Goal: Information Seeking & Learning: Learn about a topic

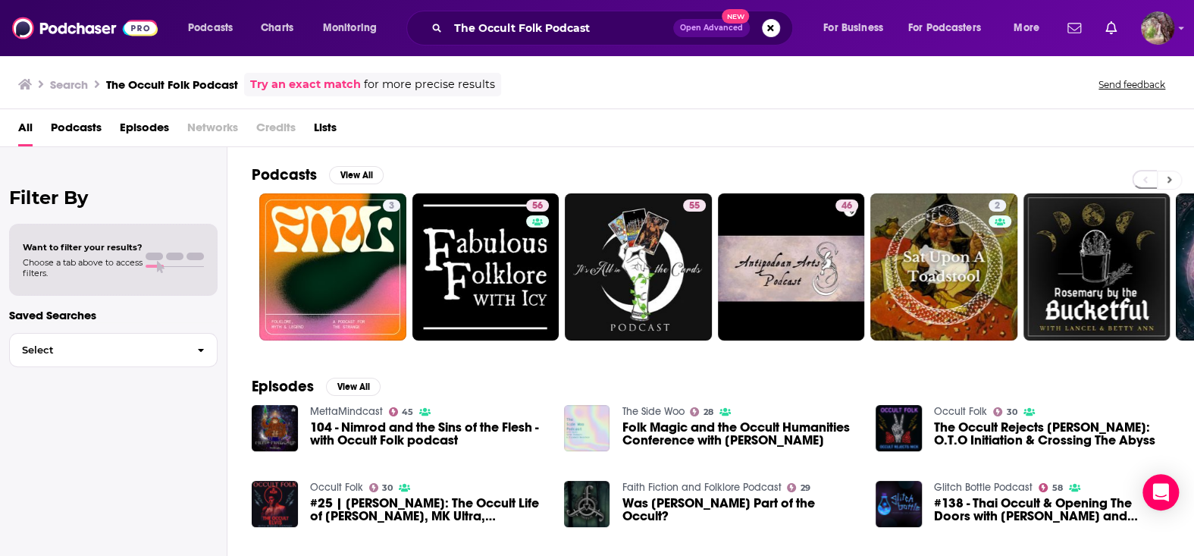
click at [1169, 180] on icon at bounding box center [1170, 180] width 5 height 7
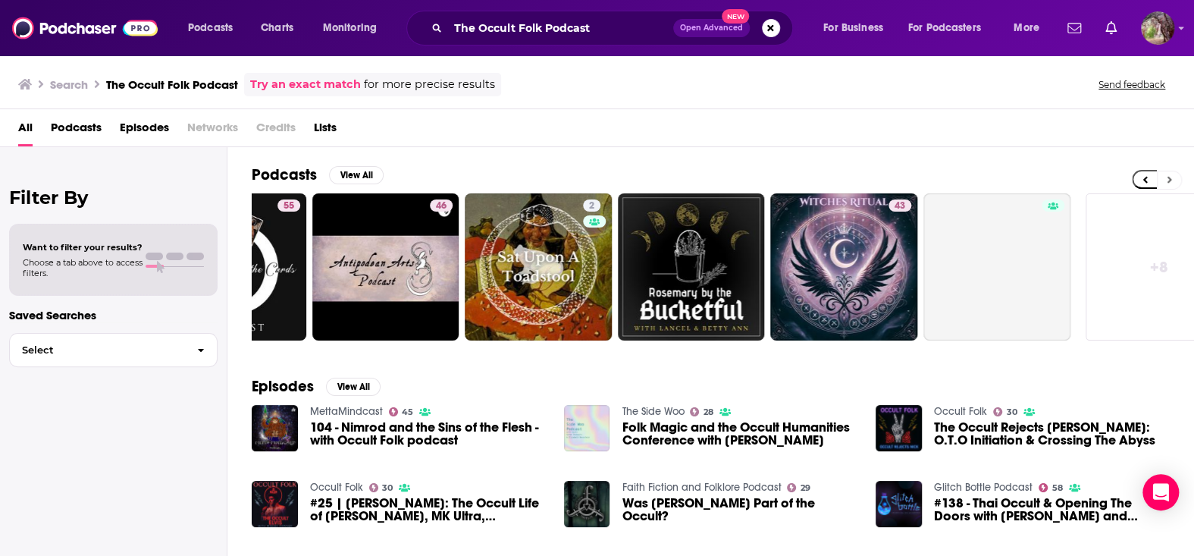
scroll to position [0, 450]
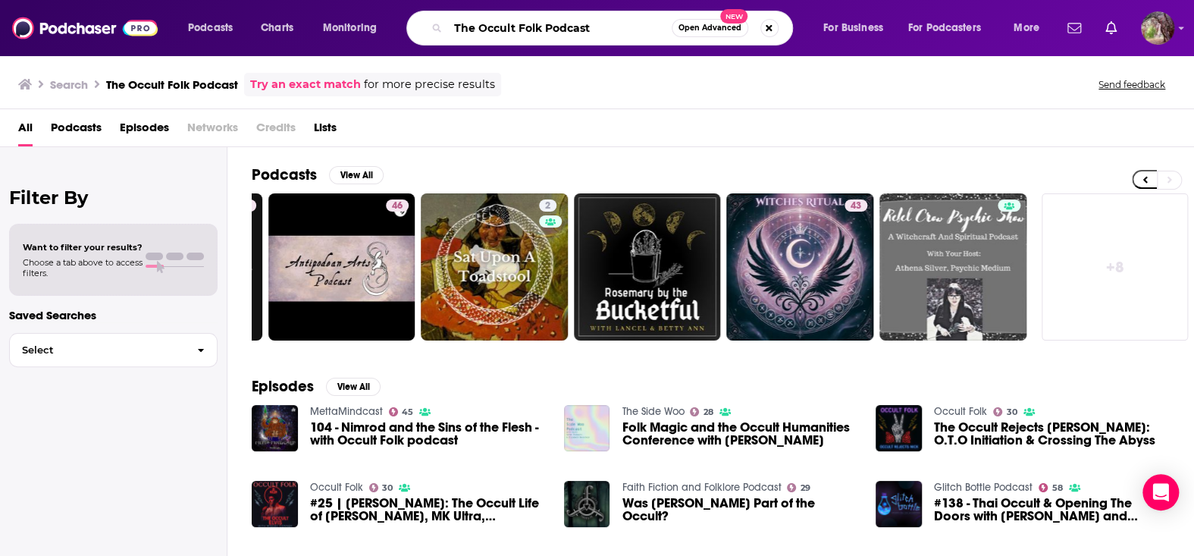
drag, startPoint x: 476, startPoint y: 25, endPoint x: 420, endPoint y: 27, distance: 56.1
click at [420, 27] on div "The Occult Folk Podcast Open Advanced New" at bounding box center [600, 28] width 387 height 35
click at [572, 26] on input "Occult Folk Podcast" at bounding box center [560, 28] width 224 height 24
type input "Occult Folk Podcast"
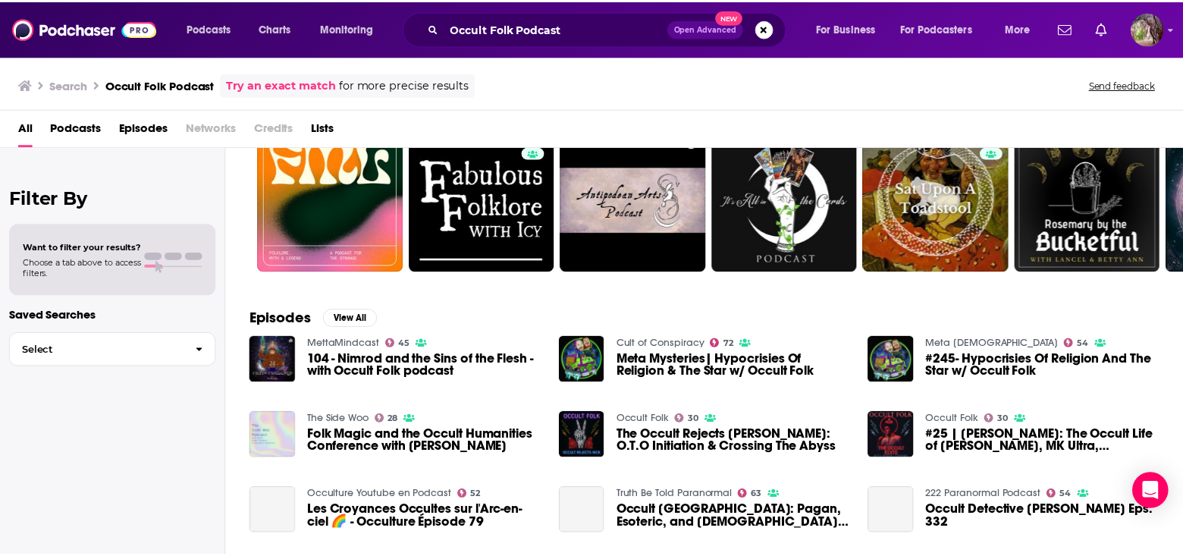
scroll to position [152, 0]
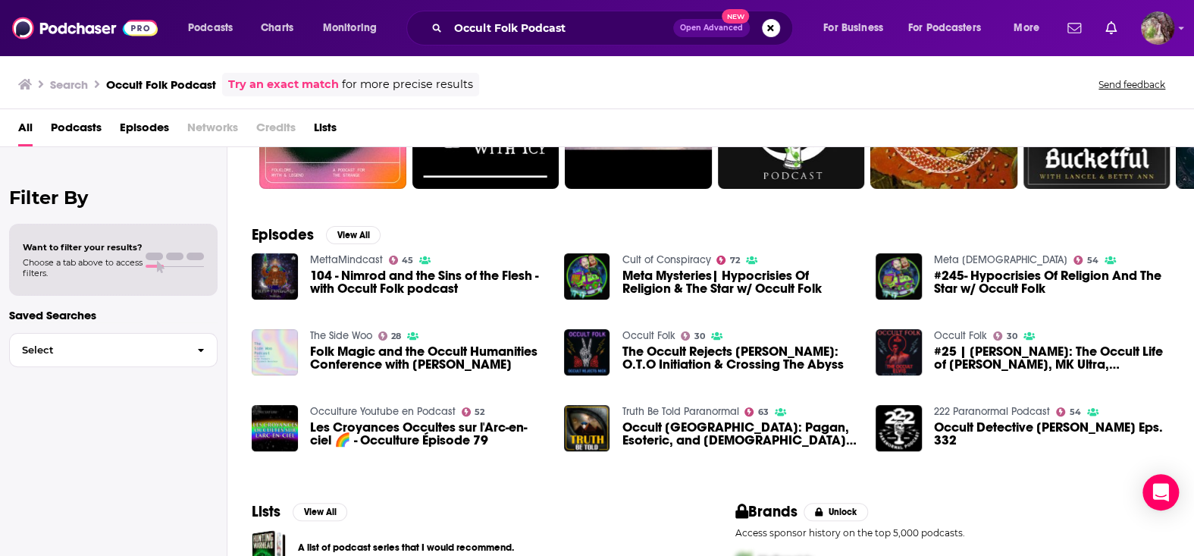
click at [962, 331] on link "Occult Folk" at bounding box center [960, 335] width 53 height 13
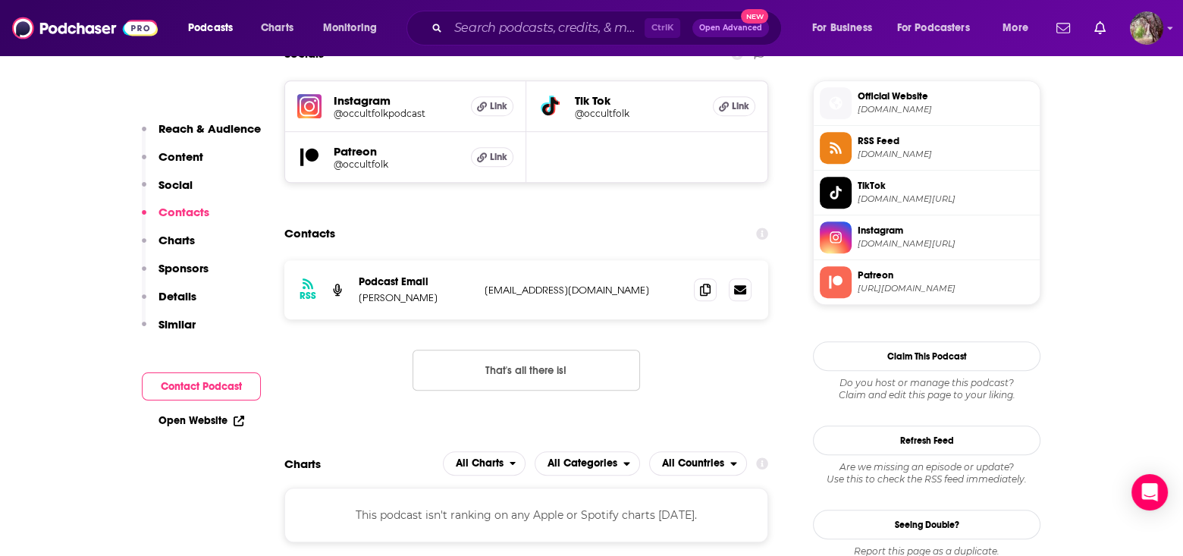
scroll to position [986, 0]
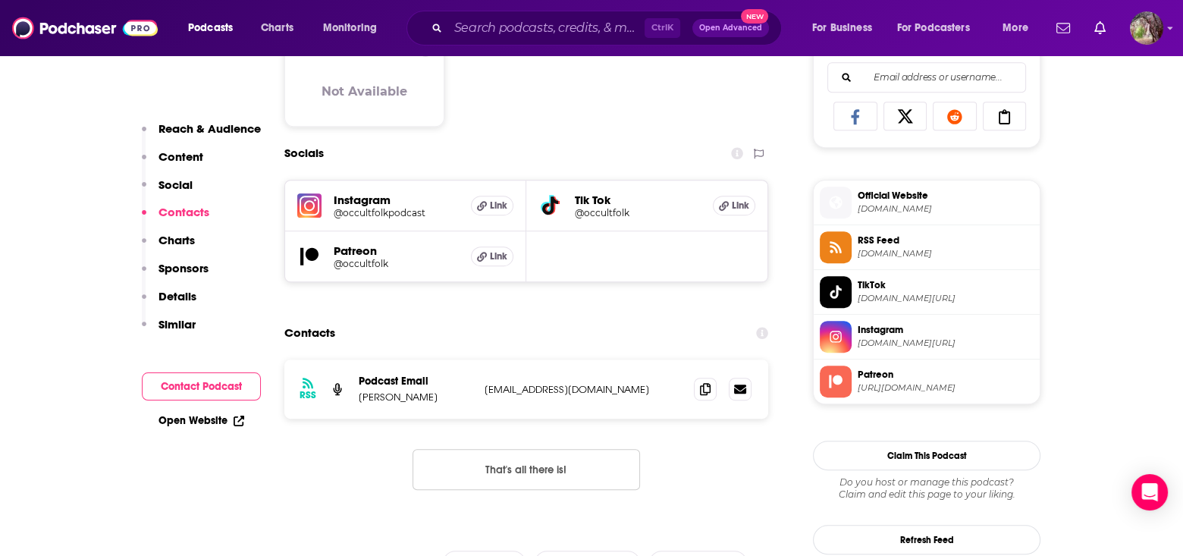
click at [877, 328] on span "Instagram" at bounding box center [946, 330] width 176 height 14
click at [906, 374] on span "Patreon" at bounding box center [946, 375] width 176 height 14
